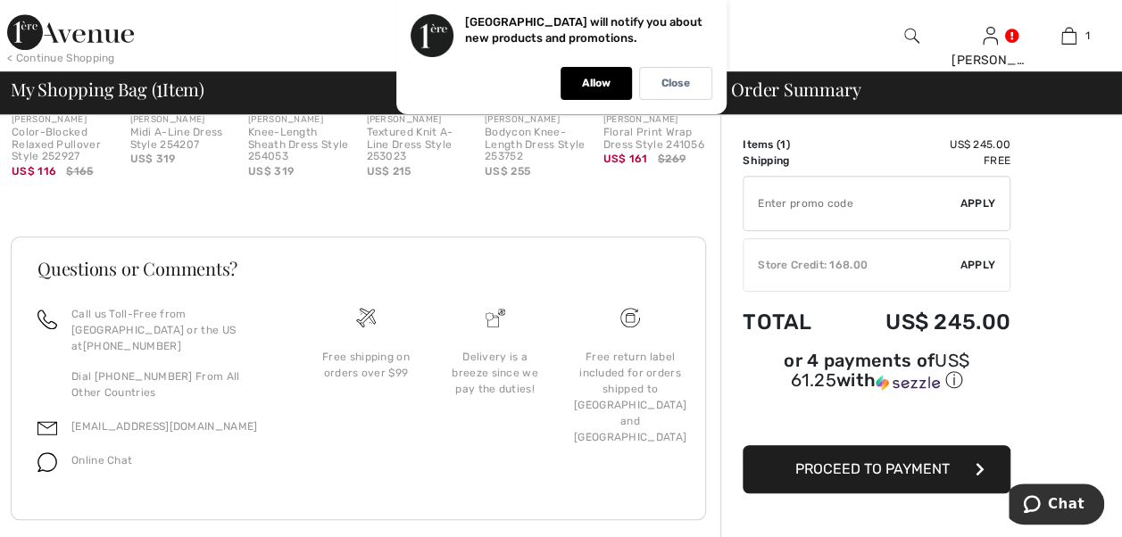
scroll to position [713, 0]
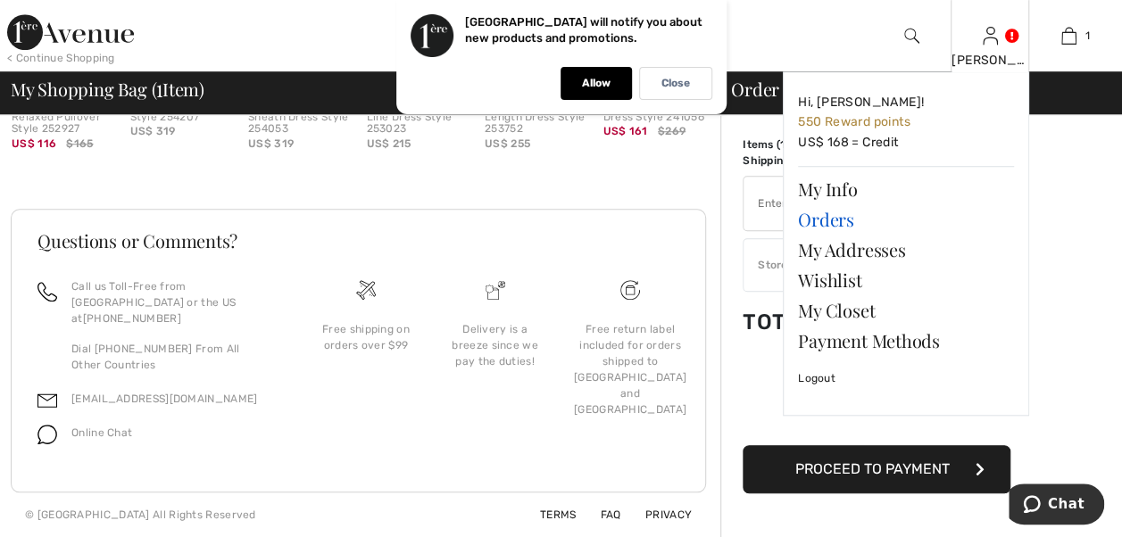
click at [826, 228] on link "Orders" at bounding box center [906, 219] width 216 height 30
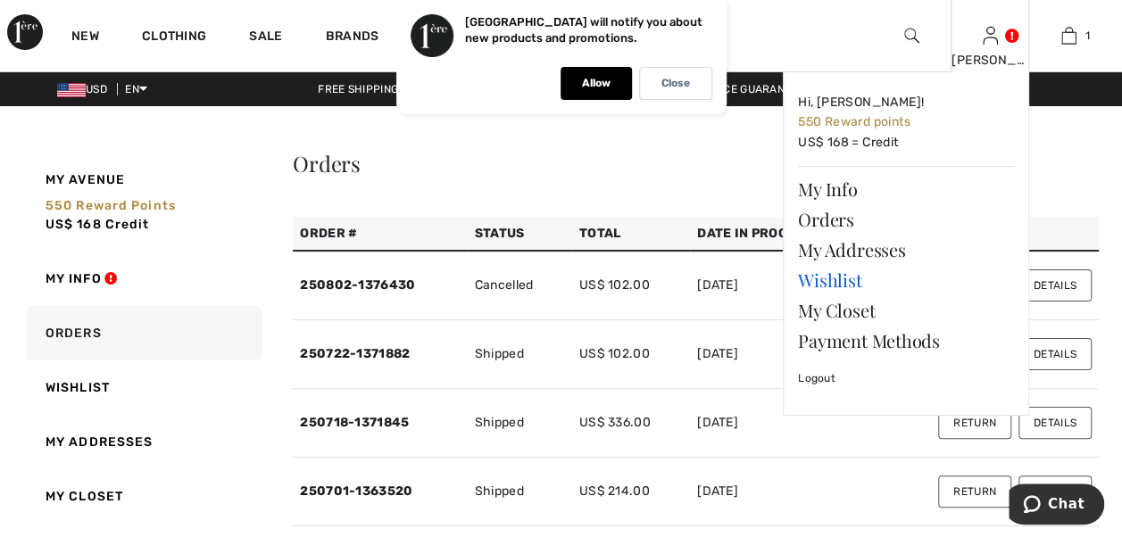
click at [849, 288] on link "Wishlist" at bounding box center [906, 280] width 216 height 30
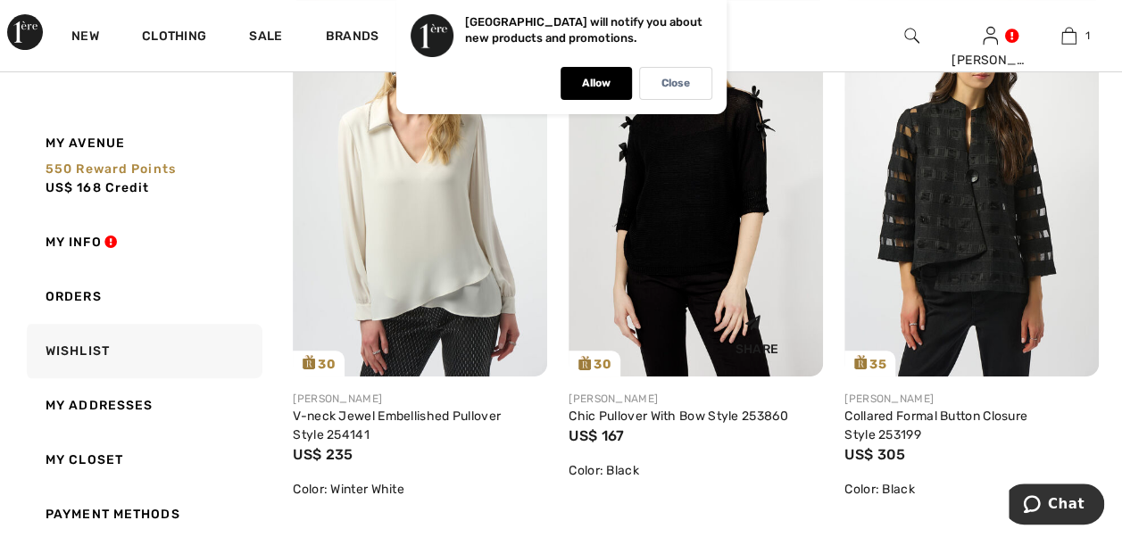
scroll to position [357, 0]
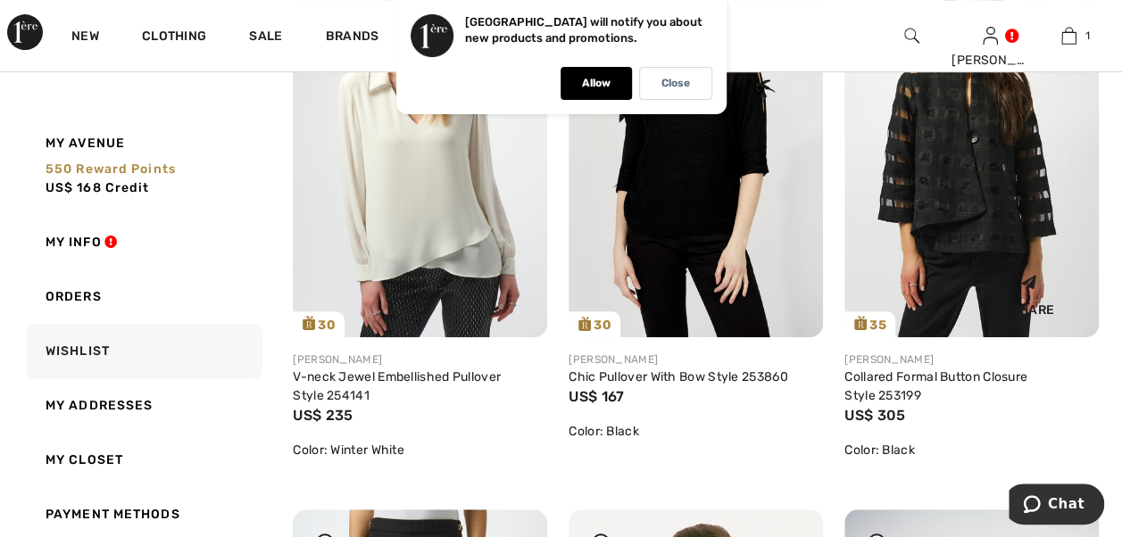
click at [992, 243] on img at bounding box center [971, 146] width 254 height 381
